Goal: Task Accomplishment & Management: Use online tool/utility

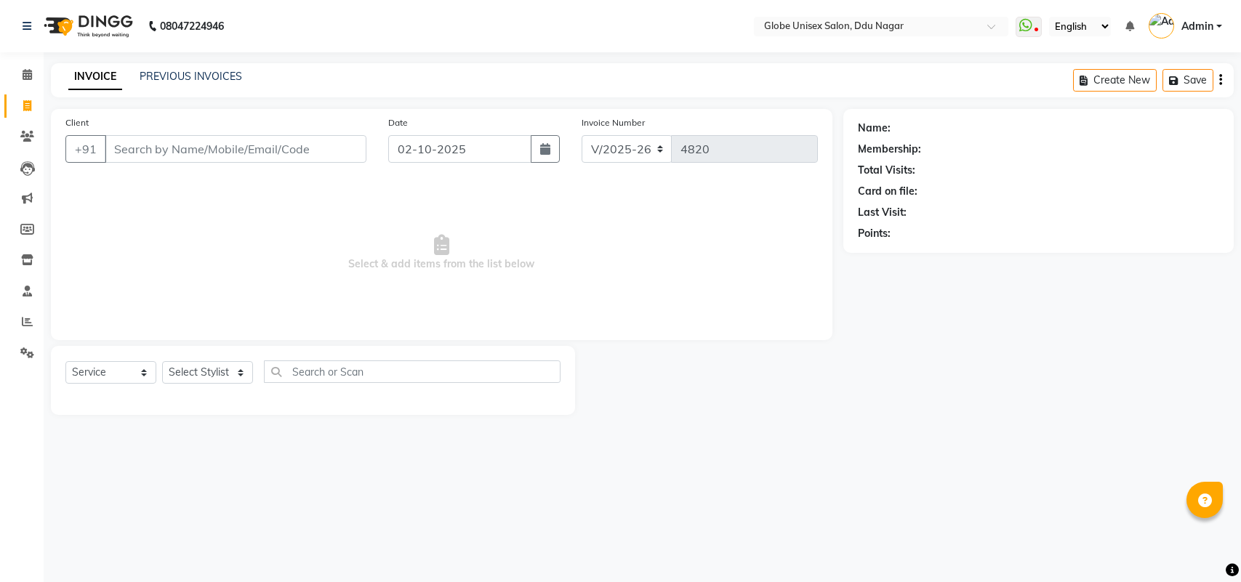
select select "4184"
select select "service"
click at [211, 150] on input "Client" at bounding box center [236, 149] width 262 height 28
type input "9009331288"
click at [340, 144] on span "Add Client" at bounding box center [328, 149] width 57 height 15
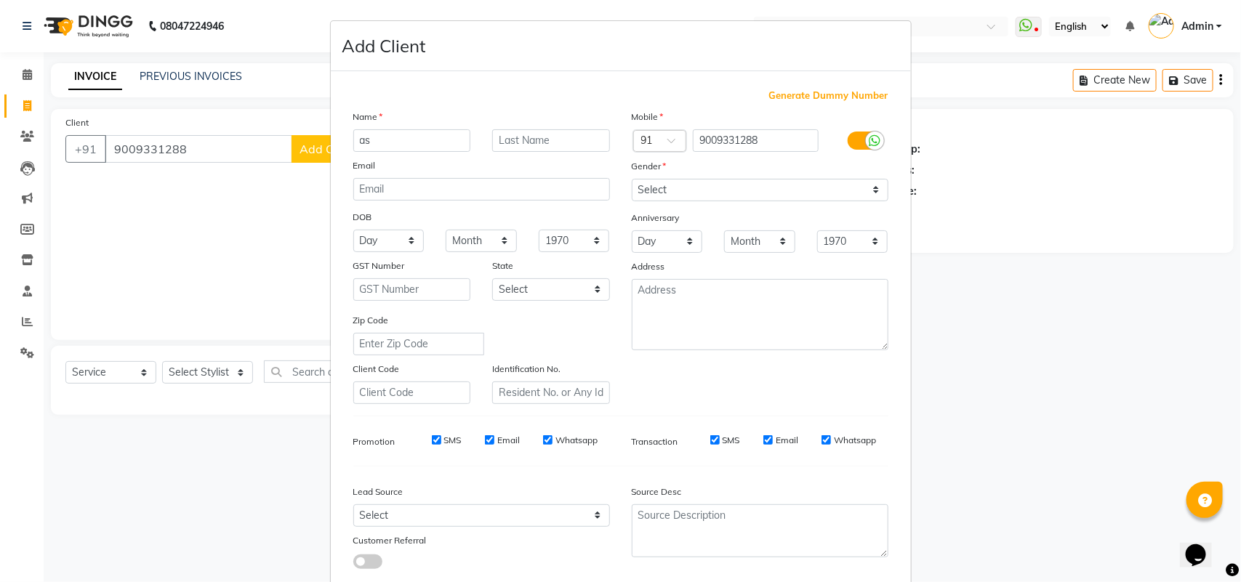
type input "a"
type input "ASHISH"
click at [741, 196] on select "Select [DEMOGRAPHIC_DATA] [DEMOGRAPHIC_DATA] Other Prefer Not To Say" at bounding box center [760, 190] width 257 height 23
select select "[DEMOGRAPHIC_DATA]"
click at [632, 179] on select "Select [DEMOGRAPHIC_DATA] [DEMOGRAPHIC_DATA] Other Prefer Not To Say" at bounding box center [760, 190] width 257 height 23
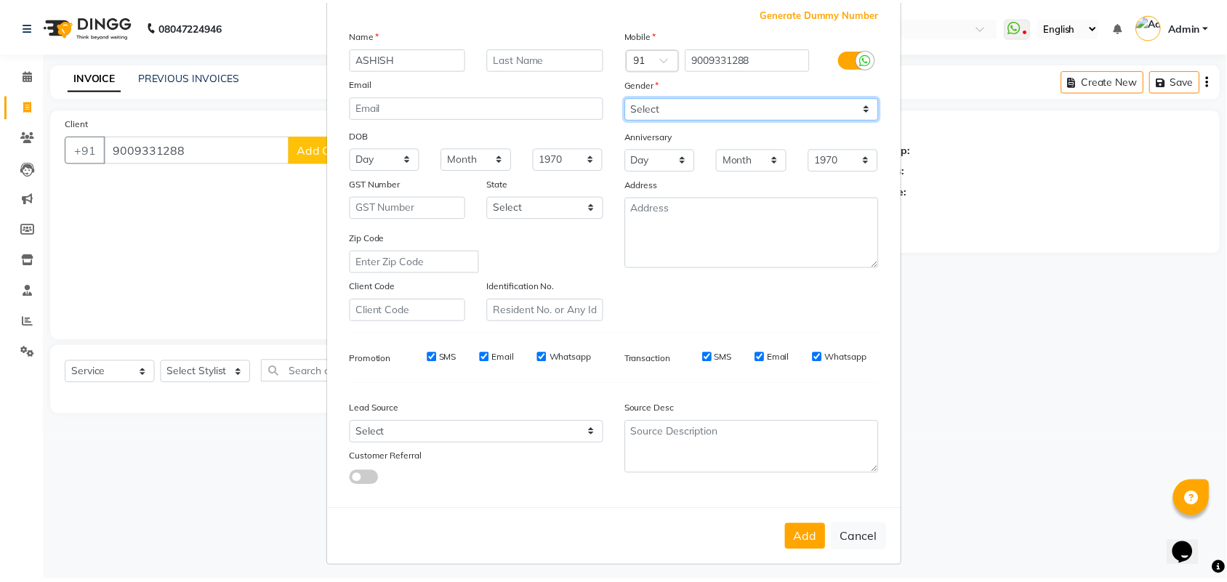
scroll to position [84, 0]
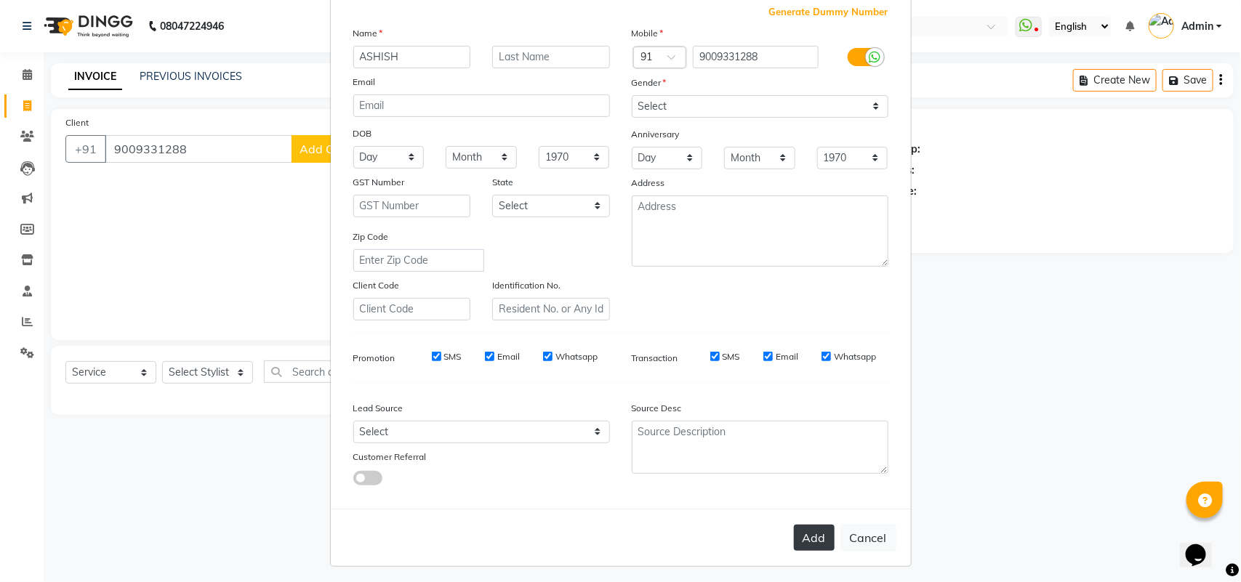
click at [816, 533] on button "Add" at bounding box center [814, 538] width 41 height 26
select select
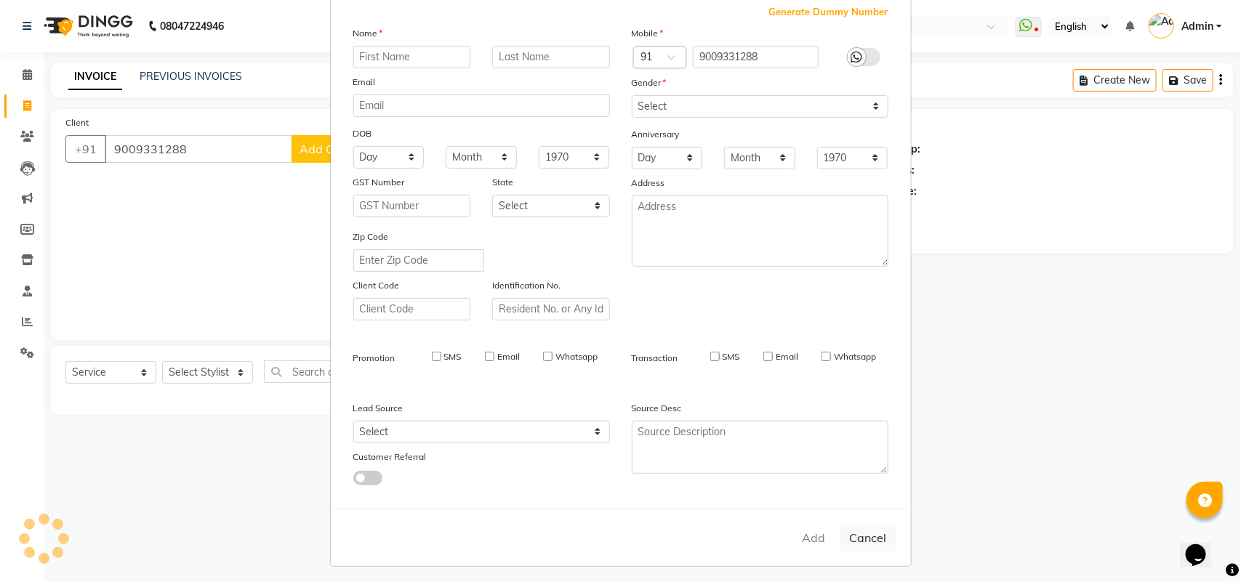
select select
checkbox input "false"
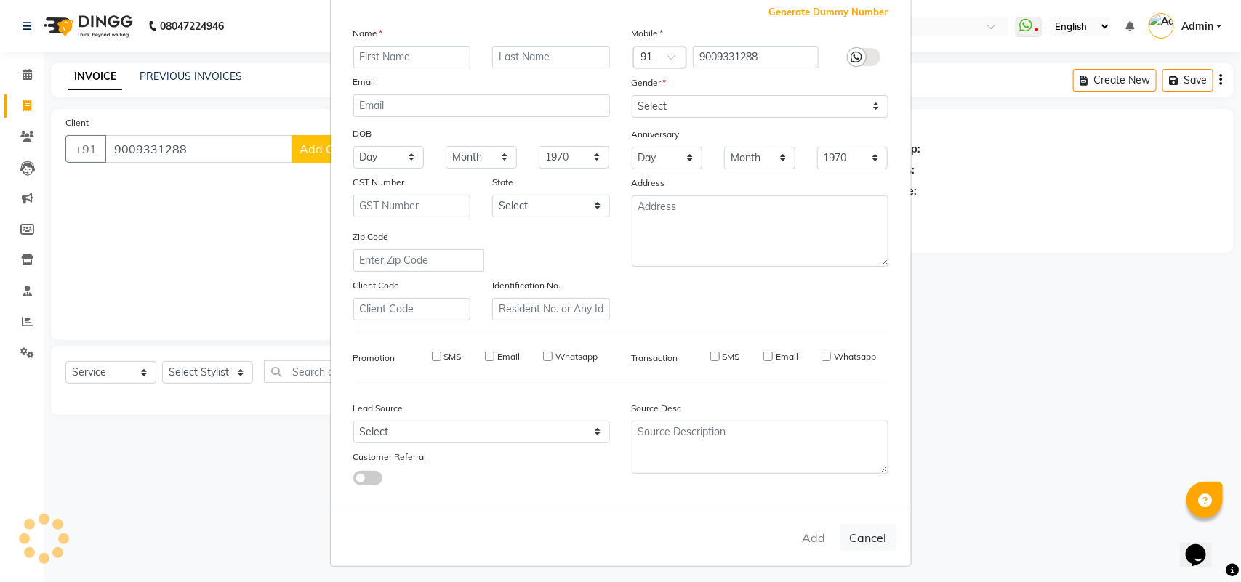
checkbox input "false"
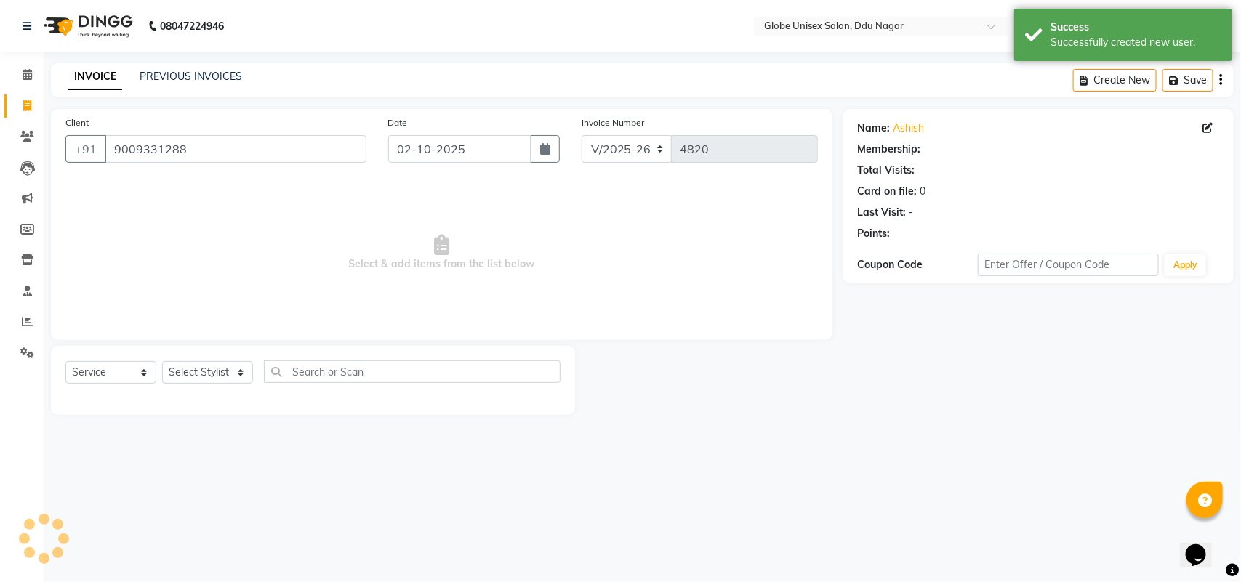
select select "1: Object"
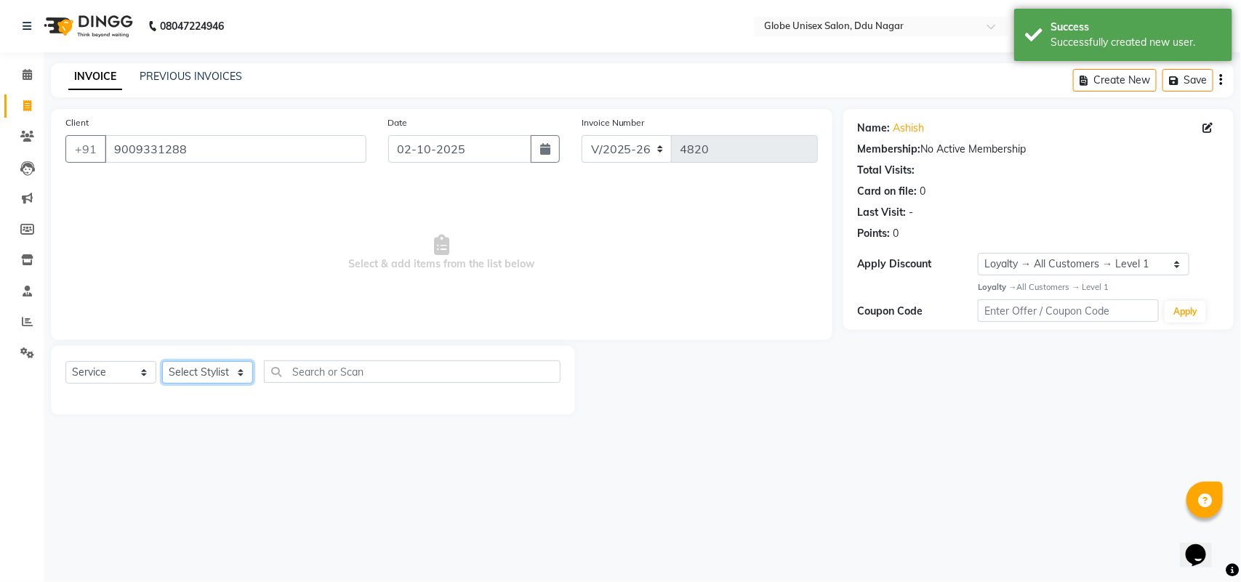
click at [230, 368] on select "Select Stylist ADITYA AJIT [PERSON_NAME] DEV [PERSON_NAME] [PERSON_NAME] [PERSO…" at bounding box center [207, 372] width 91 height 23
select select "62852"
click at [162, 361] on select "Select Stylist ADITYA AJIT [PERSON_NAME] DEV [PERSON_NAME] [PERSON_NAME] [PERSO…" at bounding box center [207, 372] width 91 height 23
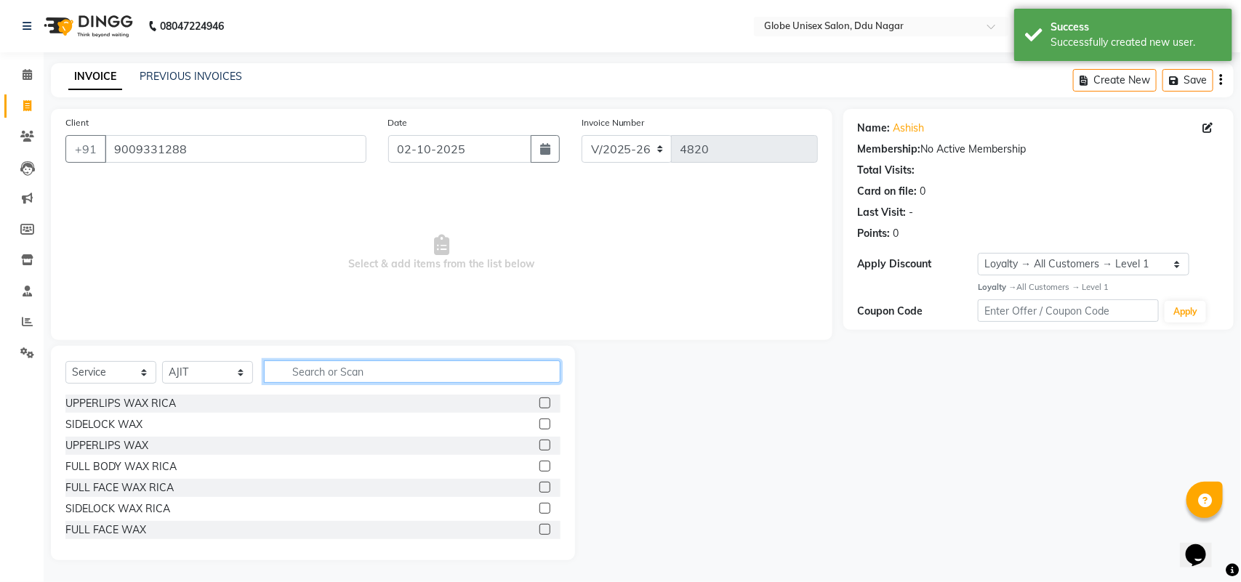
click at [289, 369] on input "text" at bounding box center [412, 372] width 297 height 23
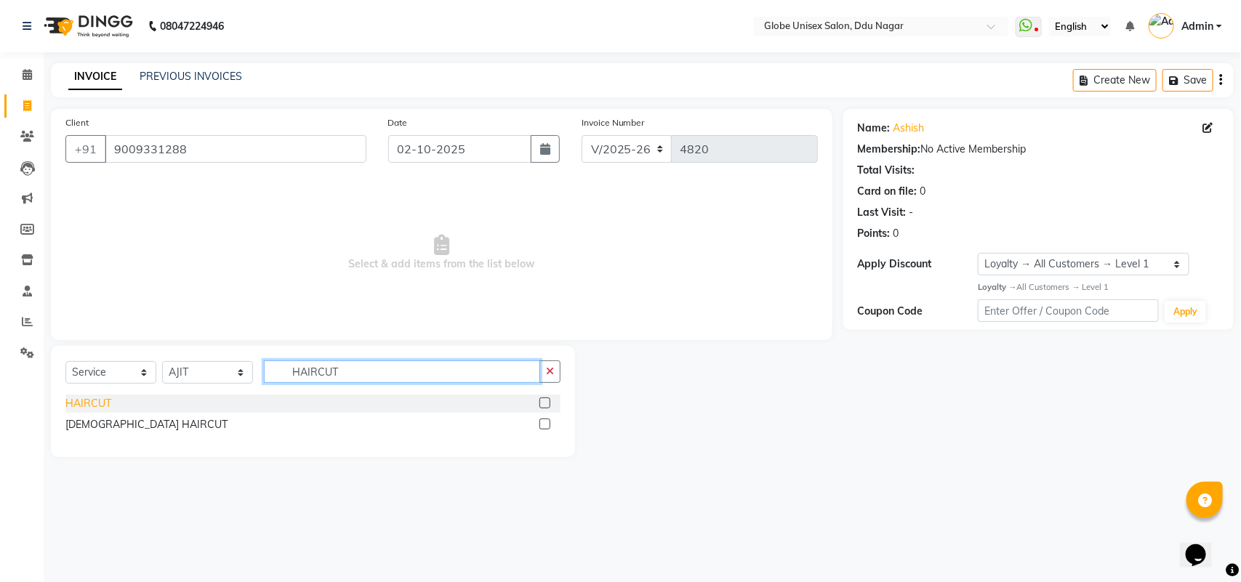
type input "HAIRCUT"
click at [79, 401] on div "HAIRCUT" at bounding box center [88, 403] width 46 height 15
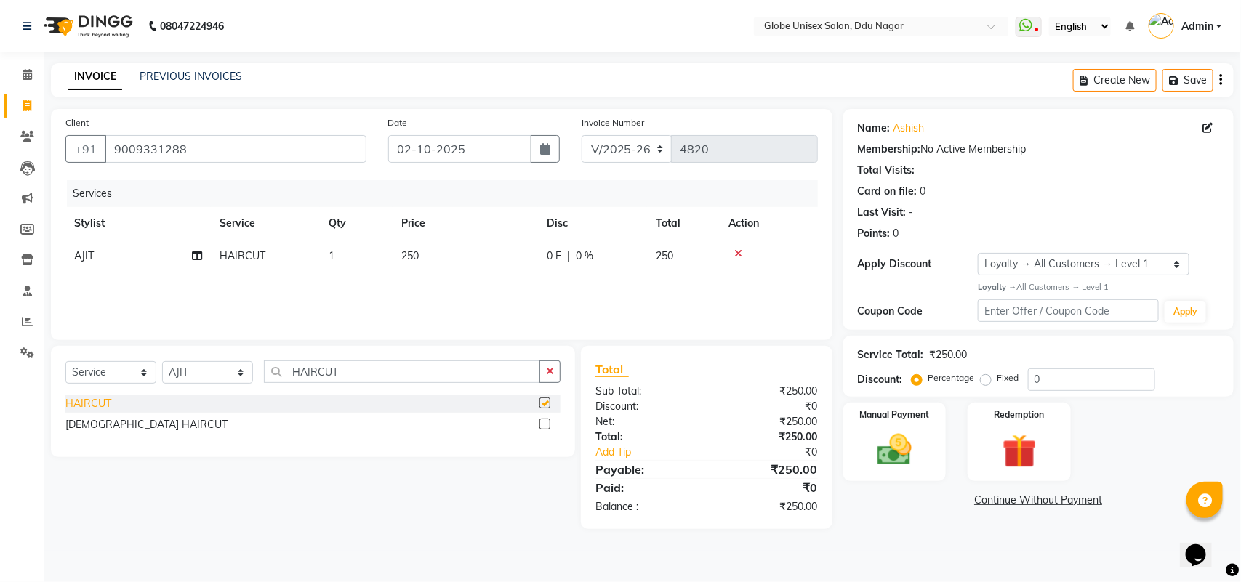
checkbox input "false"
click at [1073, 372] on input "0" at bounding box center [1091, 380] width 127 height 23
type input "0"
type input "20"
click at [864, 453] on div "Manual Payment" at bounding box center [895, 442] width 108 height 82
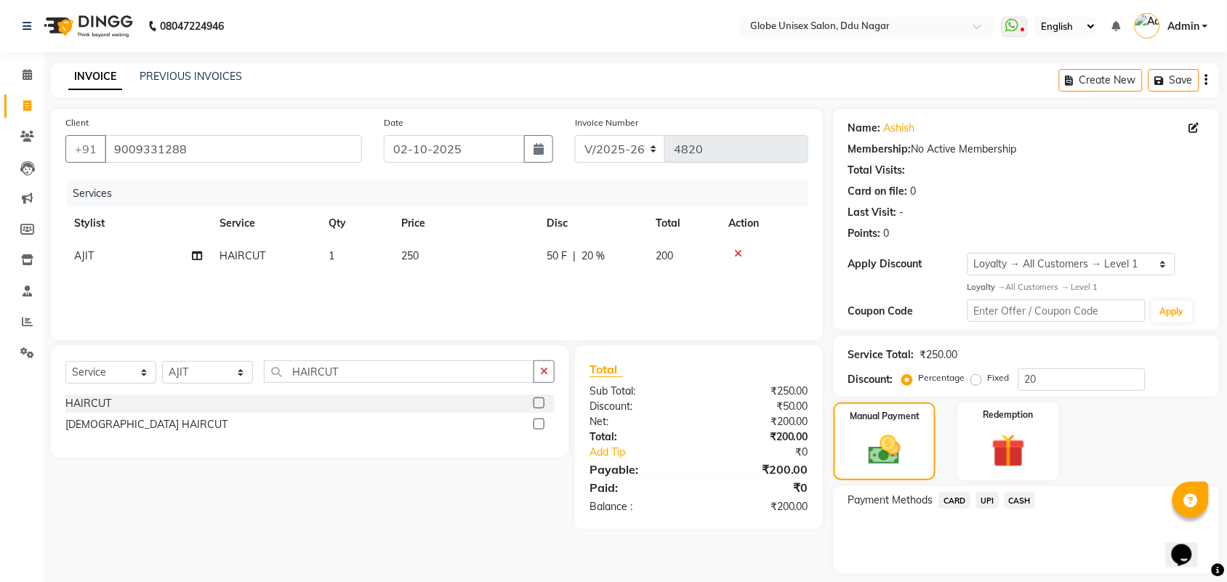
click at [1024, 495] on span "CASH" at bounding box center [1020, 500] width 31 height 17
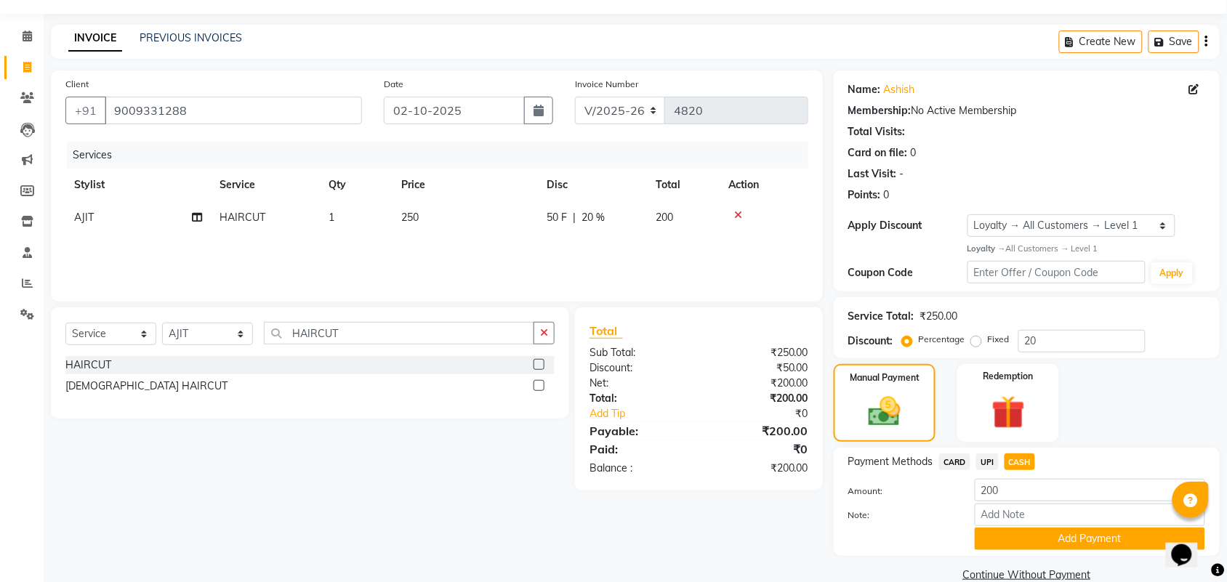
scroll to position [51, 0]
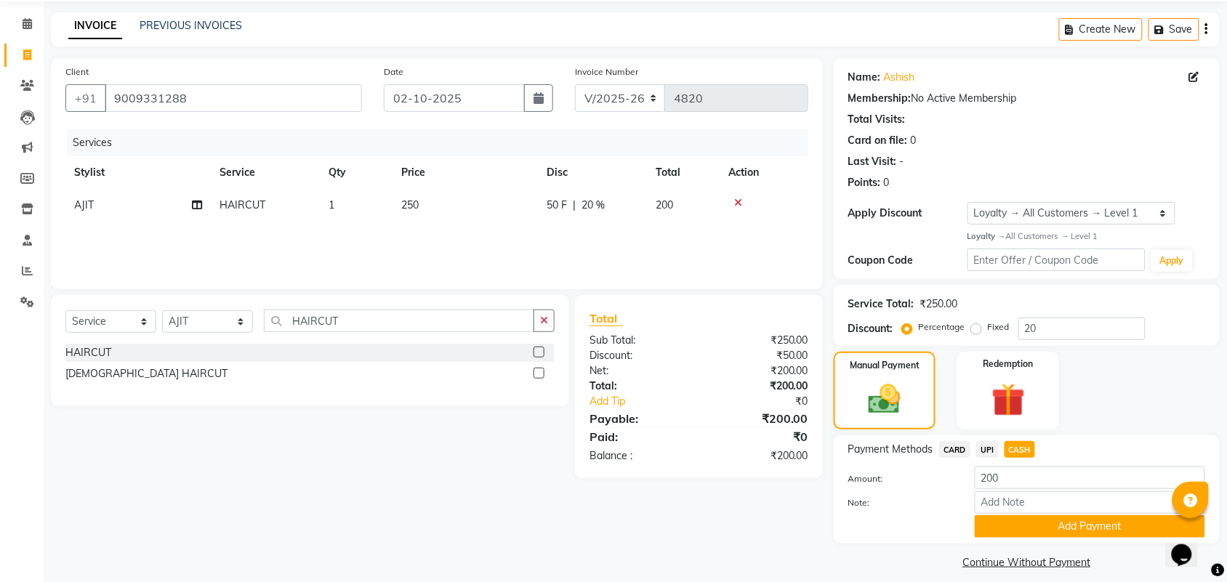
click at [981, 440] on div "Payment Methods CARD UPI CASH Amount: 200 Note: Add Payment" at bounding box center [1027, 489] width 386 height 108
click at [987, 449] on span "UPI" at bounding box center [987, 449] width 23 height 17
drag, startPoint x: 1078, startPoint y: 520, endPoint x: 1240, endPoint y: 433, distance: 184.1
click at [1078, 521] on button "Add Payment" at bounding box center [1090, 526] width 230 height 23
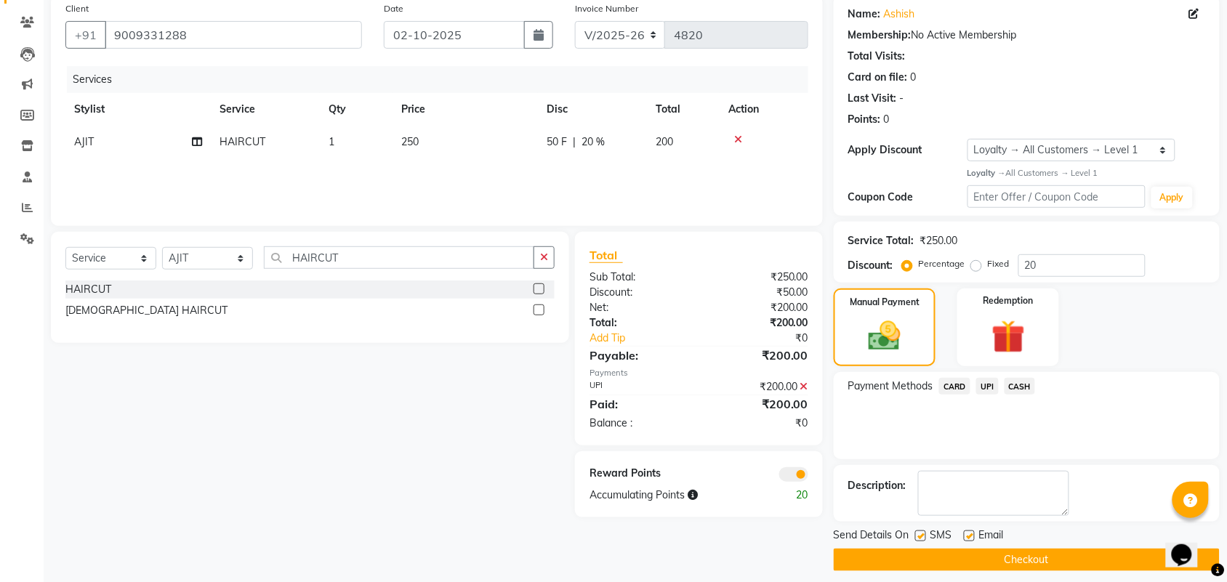
scroll to position [125, 0]
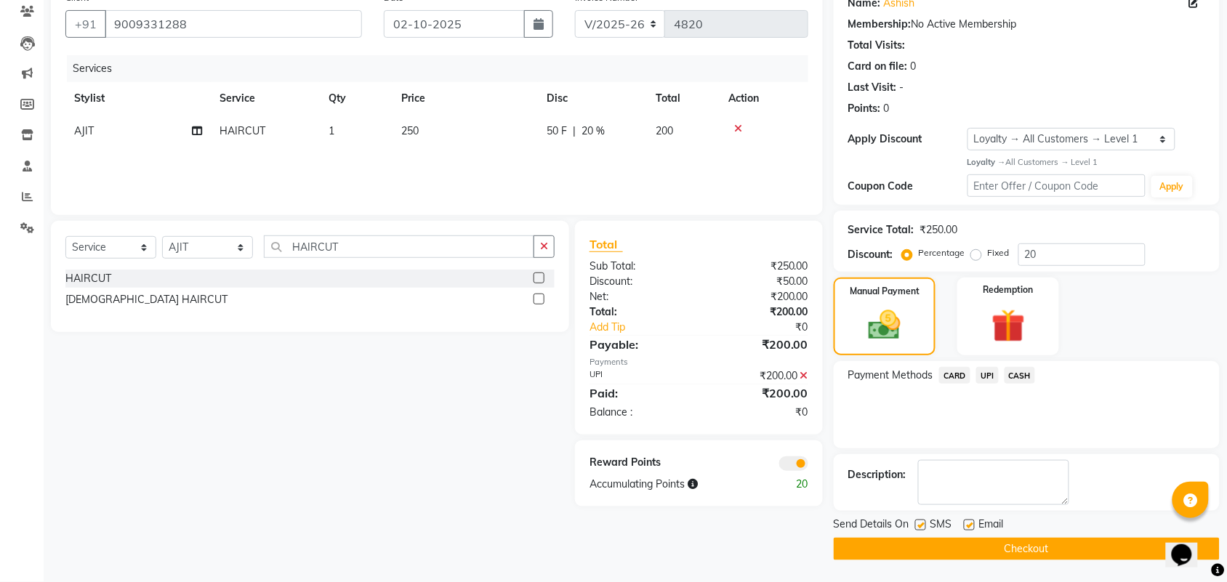
click at [1122, 547] on button "Checkout" at bounding box center [1027, 549] width 386 height 23
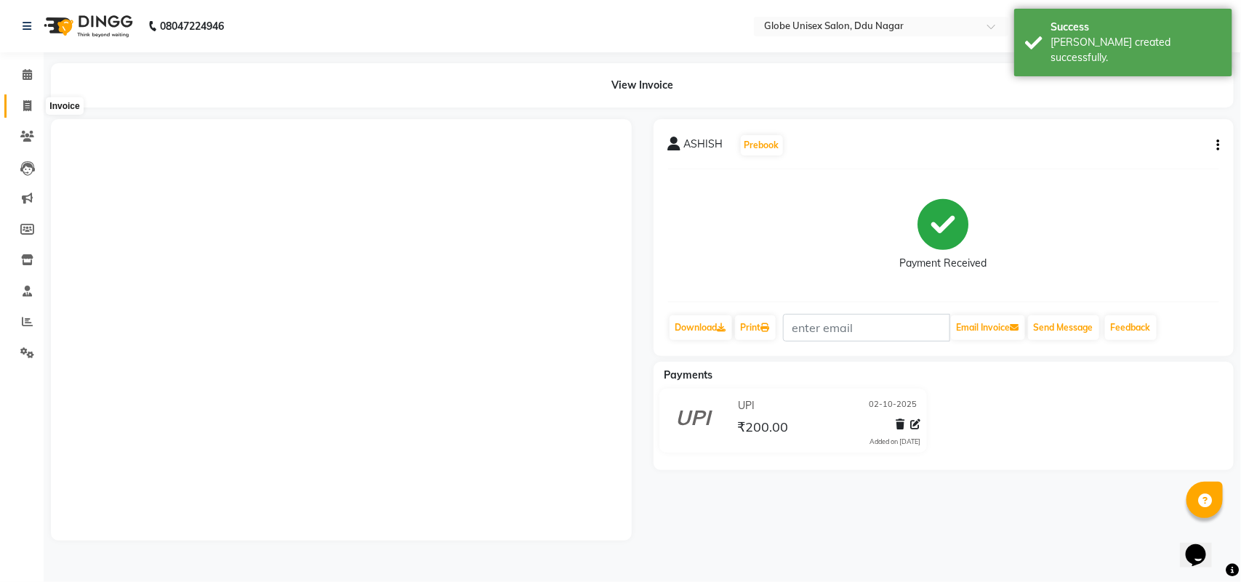
click at [30, 106] on icon at bounding box center [27, 105] width 8 height 11
select select "service"
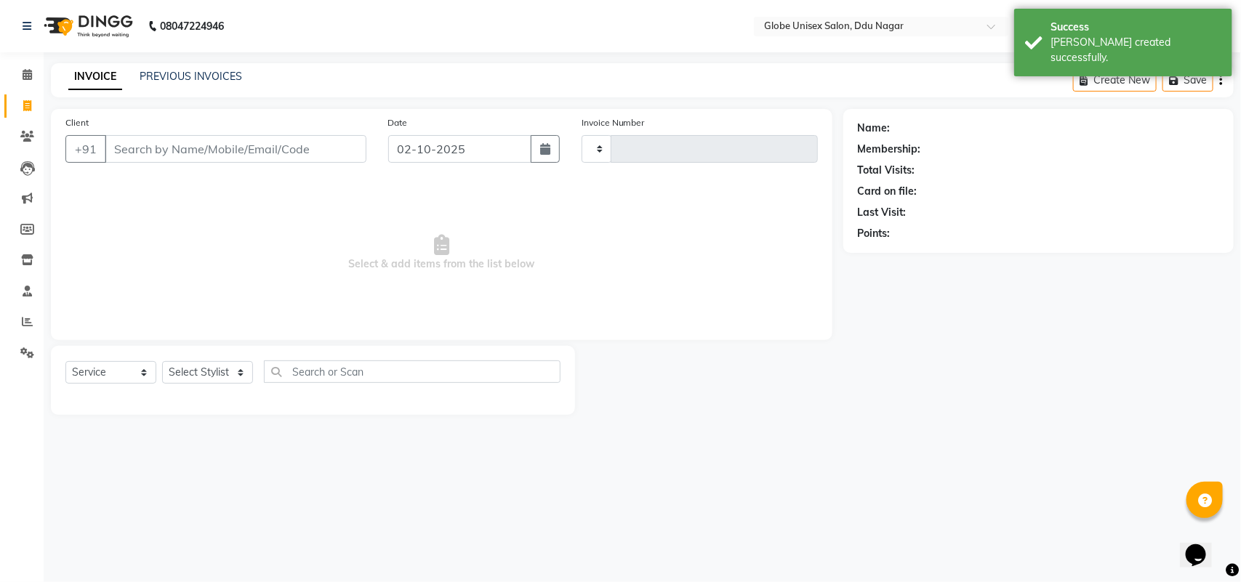
type input "4821"
select select "4184"
